Goal: Task Accomplishment & Management: Complete application form

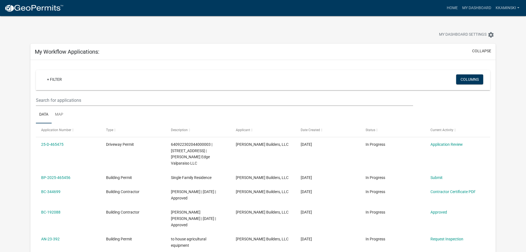
scroll to position [55, 0]
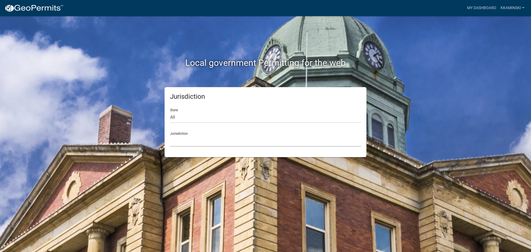
click at [182, 140] on select "[GEOGRAPHIC_DATA], [US_STATE] [GEOGRAPHIC_DATA], [US_STATE][PERSON_NAME][GEOGRA…" at bounding box center [265, 140] width 191 height 11
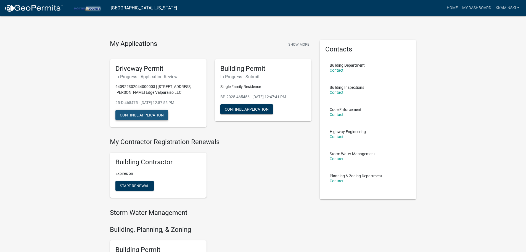
click at [146, 116] on button "Continue Application" at bounding box center [141, 115] width 53 height 10
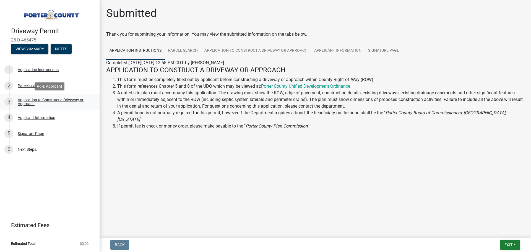
click at [26, 100] on div "Application to Construct a Driveway or Approach" at bounding box center [54, 102] width 73 height 8
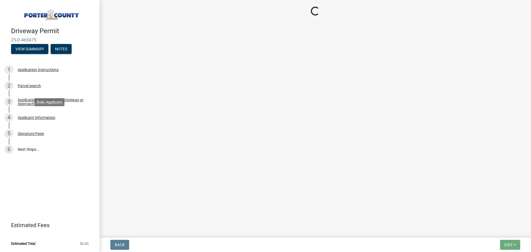
select select "3b60141c-57a3-479f-8c5a-1828030bf254"
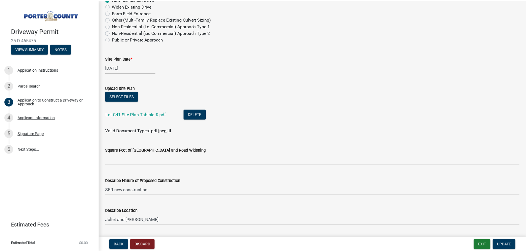
scroll to position [564, 0]
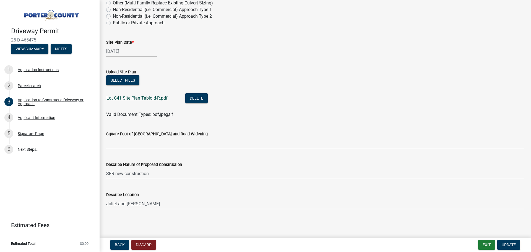
click at [133, 98] on link "Lot C41 Site Plan Tabloid-R.pdf" at bounding box center [136, 97] width 61 height 5
click at [490, 246] on button "Exit" at bounding box center [486, 245] width 17 height 10
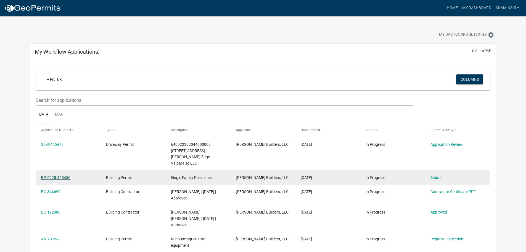
click at [56, 175] on link "BP-2025-465456" at bounding box center [55, 177] width 29 height 4
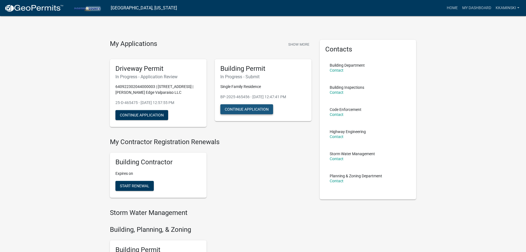
click at [249, 111] on button "Continue Application" at bounding box center [246, 109] width 53 height 10
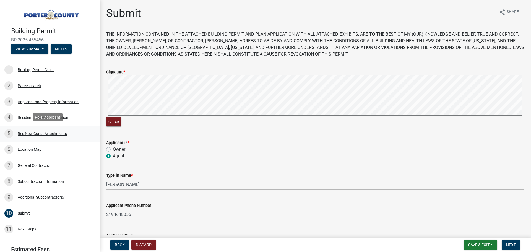
click at [51, 132] on div "Res New Const Attachments" at bounding box center [42, 134] width 49 height 4
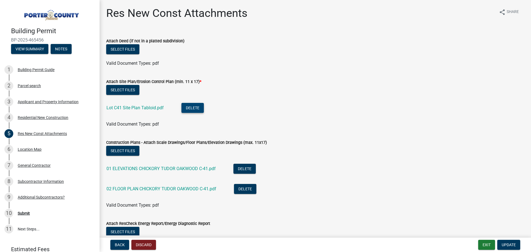
click at [188, 107] on button "Delete" at bounding box center [192, 108] width 22 height 10
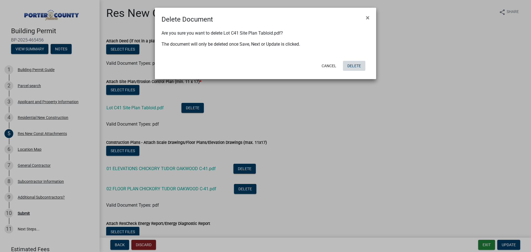
click at [352, 63] on button "Delete" at bounding box center [354, 66] width 22 height 10
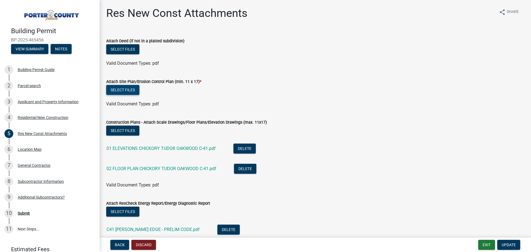
click at [126, 92] on button "Select files" at bounding box center [122, 90] width 33 height 10
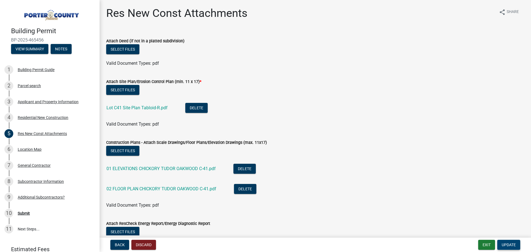
click at [508, 243] on span "Update" at bounding box center [508, 244] width 14 height 4
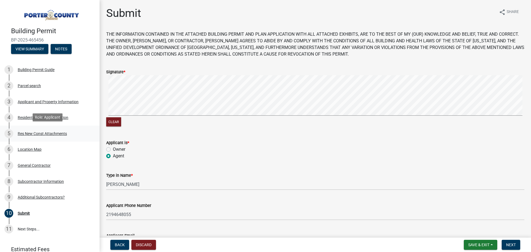
click at [31, 134] on div "Res New Const Attachments" at bounding box center [42, 134] width 49 height 4
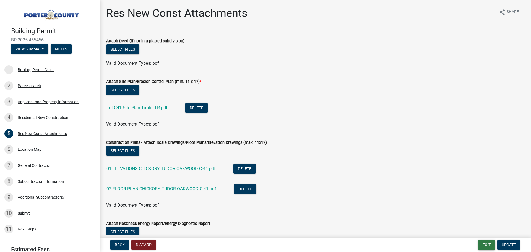
click at [486, 246] on button "Exit" at bounding box center [486, 245] width 17 height 10
